Goal: Find specific page/section: Find specific page/section

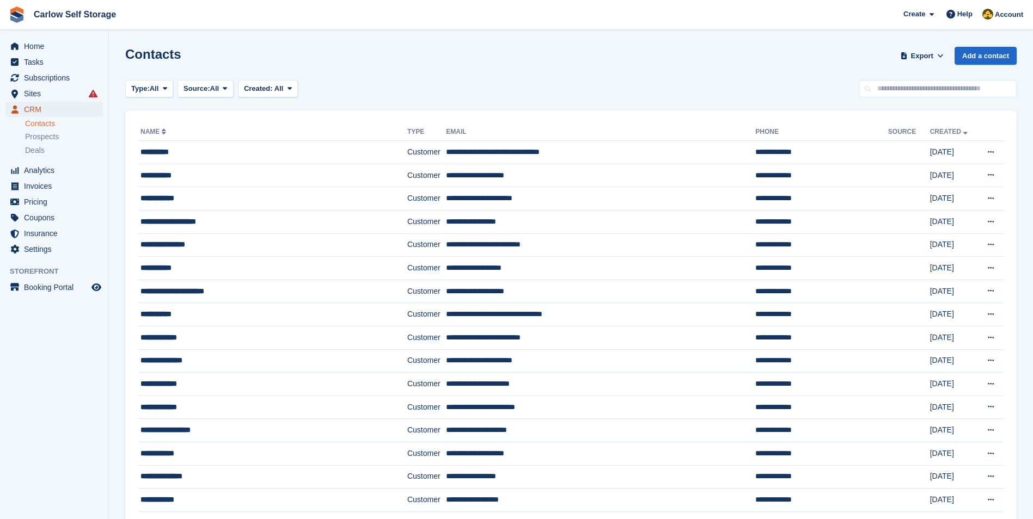
click at [28, 111] on span "CRM" at bounding box center [56, 109] width 65 height 15
click at [958, 94] on input "text" at bounding box center [938, 89] width 158 height 18
type input "***"
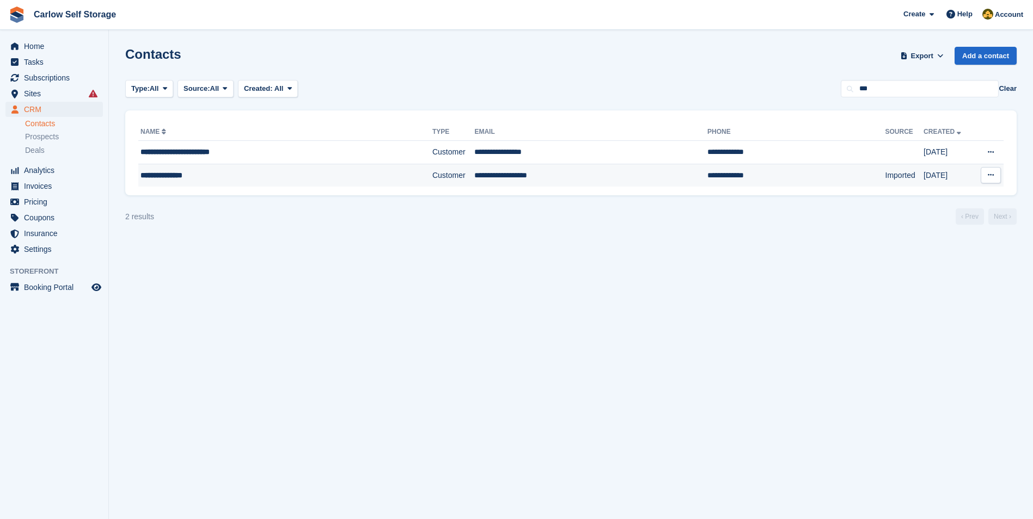
click at [176, 177] on div "**********" at bounding box center [254, 175] width 228 height 11
